Goal: Check status: Check status

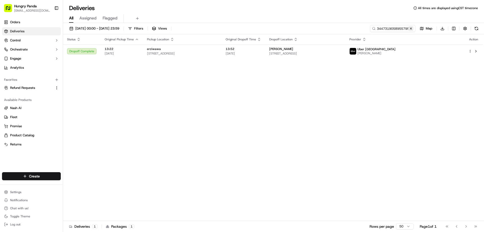
click at [411, 26] on button at bounding box center [410, 28] width 5 height 5
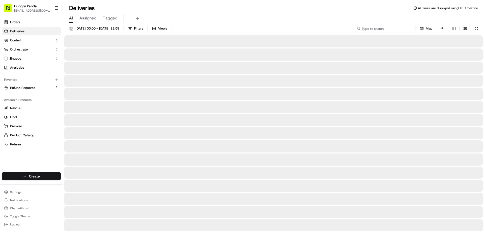
click at [406, 26] on input at bounding box center [385, 28] width 60 height 7
paste input "1839398238654710081392"
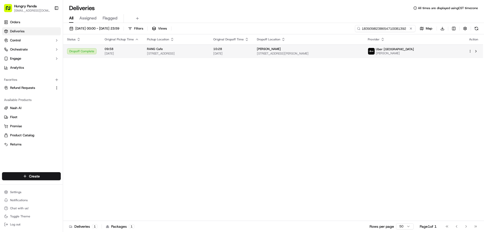
type input "1839398238654710081392"
click at [360, 49] on div "[PERSON_NAME]" at bounding box center [308, 49] width 103 height 4
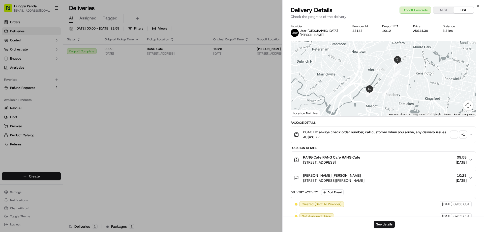
click at [454, 133] on span "button" at bounding box center [453, 134] width 7 height 7
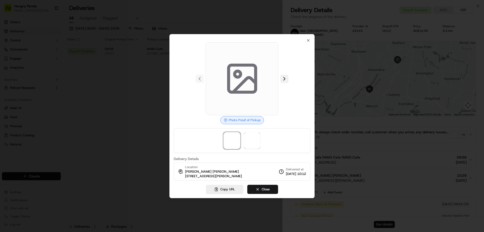
click at [286, 75] on button at bounding box center [284, 79] width 8 height 8
